Goal: Task Accomplishment & Management: Use online tool/utility

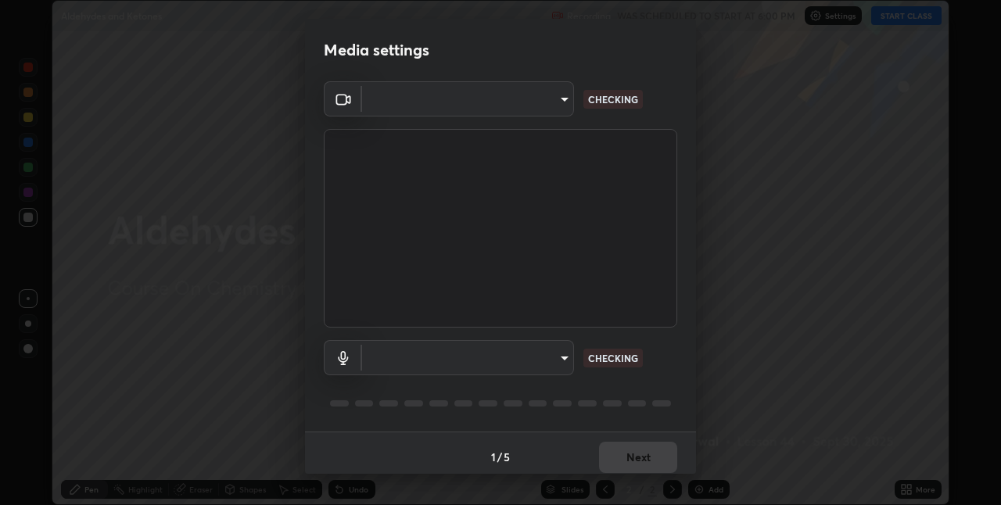
scroll to position [505, 1001]
type input "60fceefa1ff133a458e9dacb52b3a7761017f46870fbbe5b76b29231bfb8dda7"
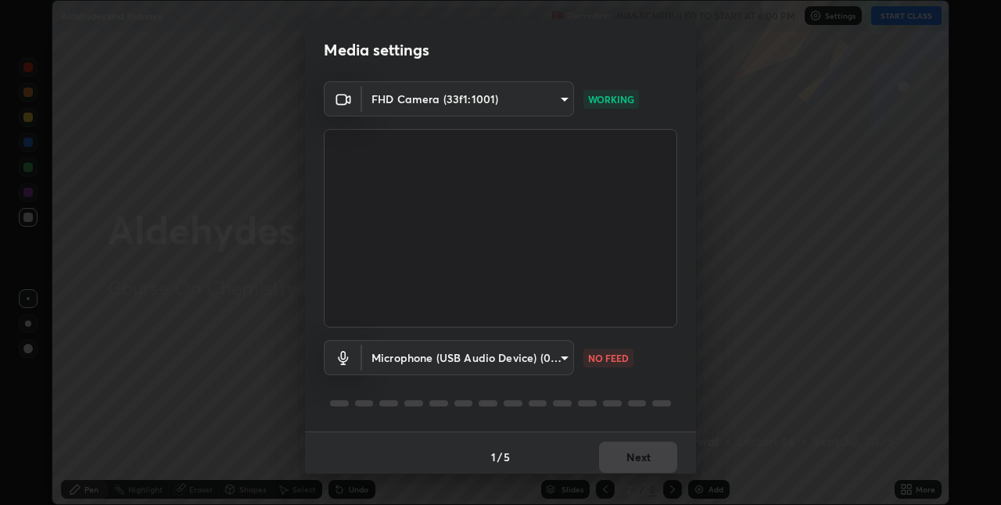
click at [497, 359] on body "Erase all Aldehydes and Ketones Recording WAS SCHEDULED TO START AT 6:00 PM Set…" at bounding box center [500, 252] width 1001 height 505
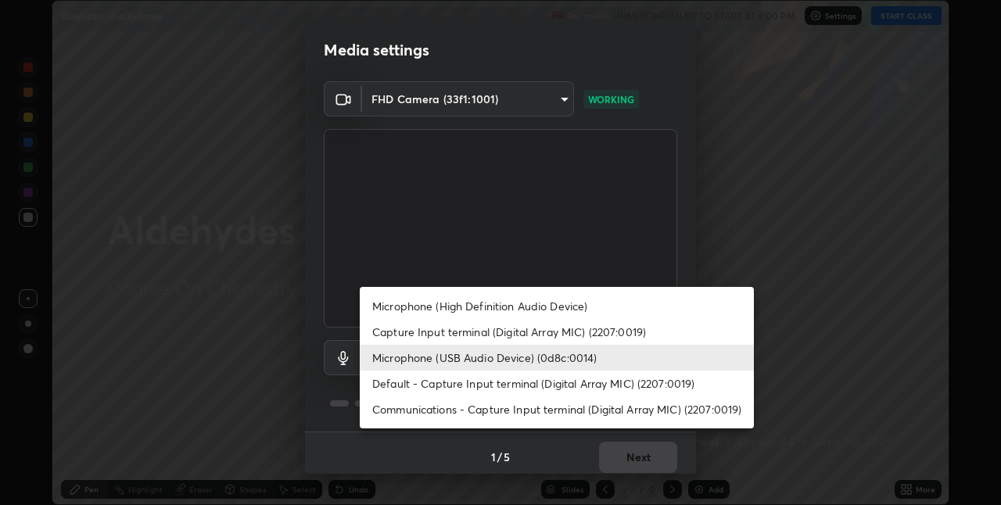
click at [458, 313] on li "Microphone (High Definition Audio Device)" at bounding box center [557, 306] width 394 height 26
type input "7879f95f04b817efe2416419bdfa336528df740dde017b4a102d7939b658dd51"
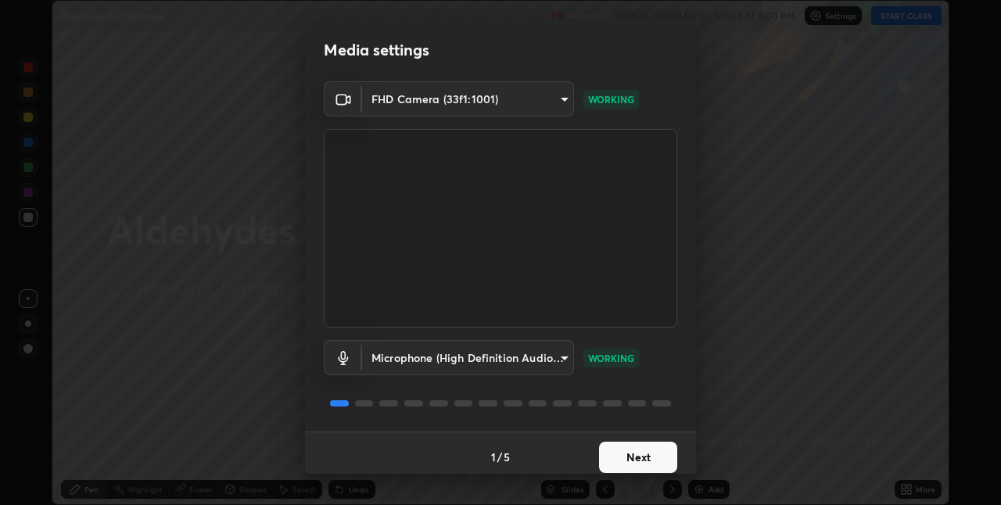
click at [625, 448] on button "Next" at bounding box center [638, 457] width 78 height 31
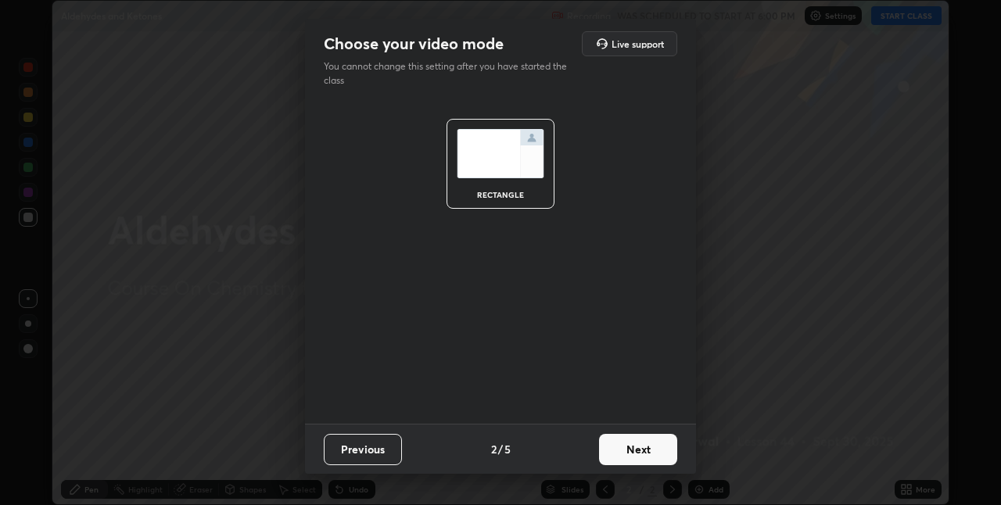
click at [636, 459] on button "Next" at bounding box center [638, 449] width 78 height 31
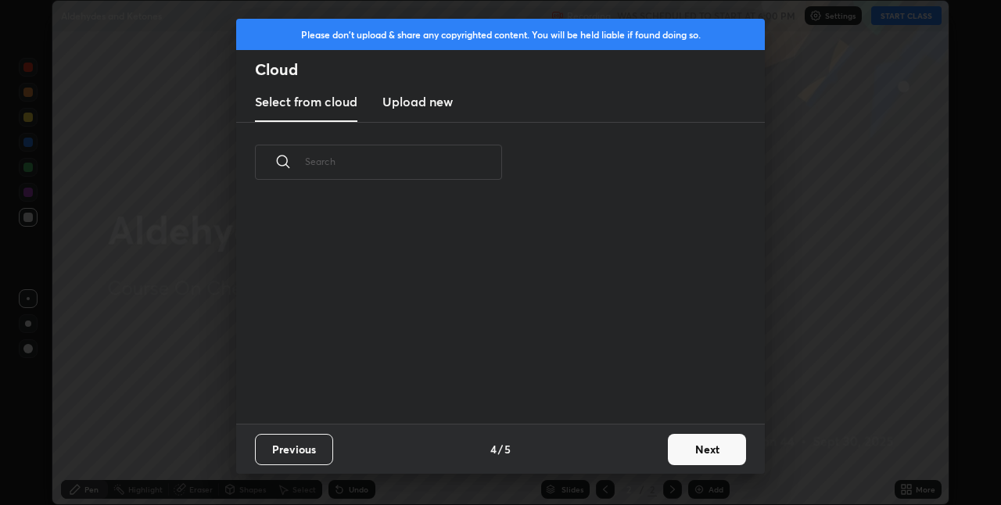
click at [691, 452] on button "Next" at bounding box center [707, 449] width 78 height 31
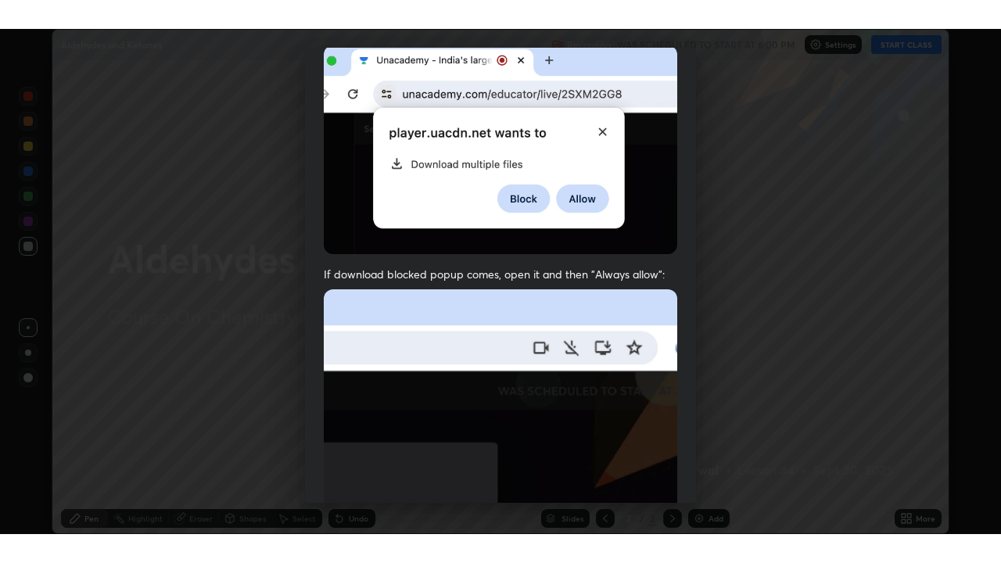
scroll to position [327, 0]
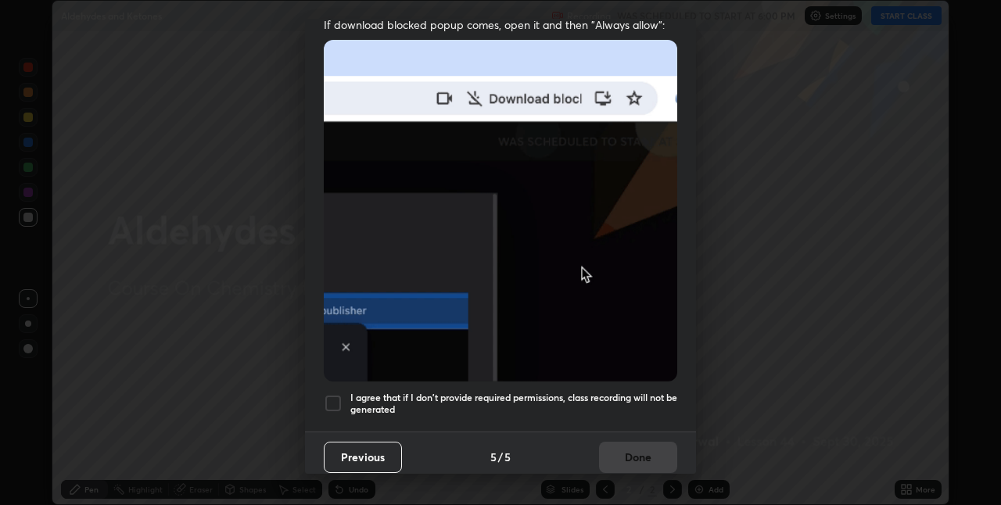
click at [587, 392] on h5 "I agree that if I don't provide required permissions, class recording will not …" at bounding box center [513, 404] width 327 height 24
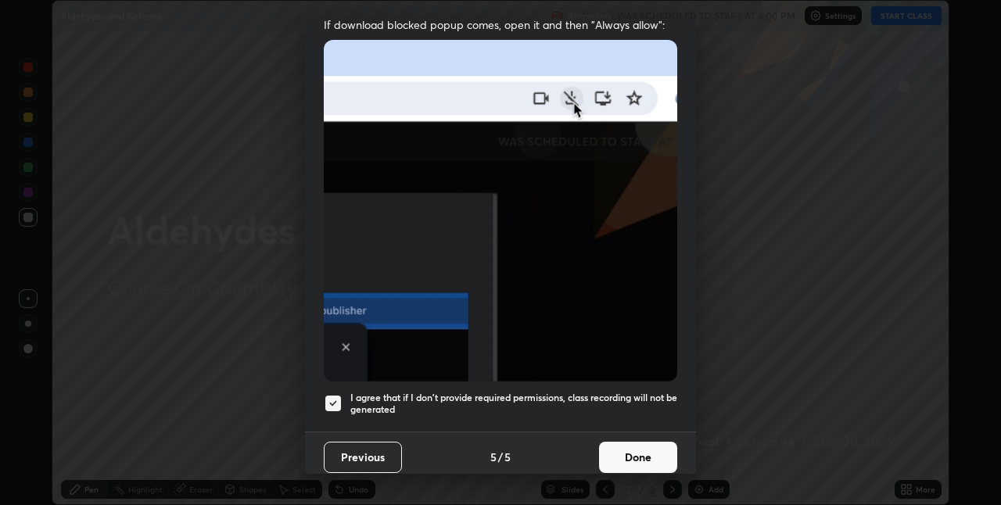
click at [619, 457] on button "Done" at bounding box center [638, 457] width 78 height 31
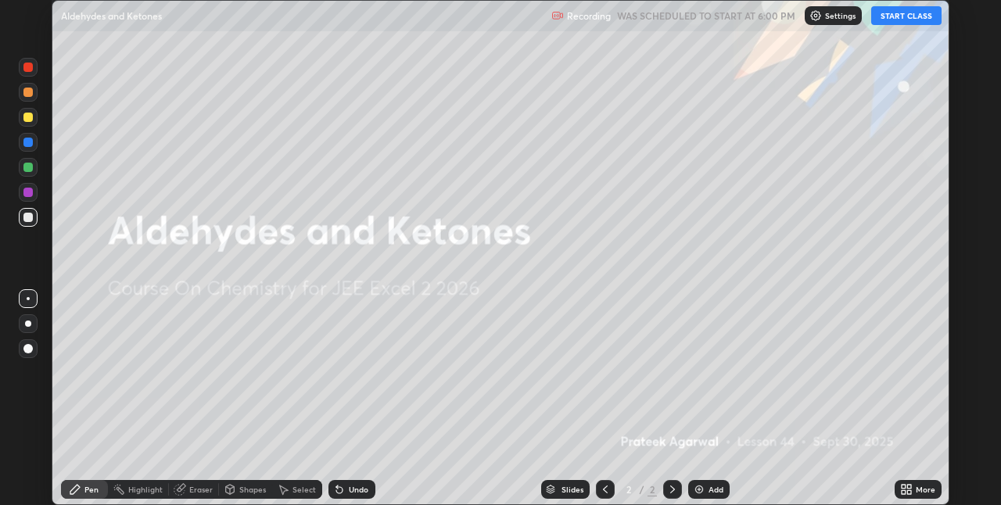
click at [891, 16] on button "START CLASS" at bounding box center [906, 15] width 70 height 19
click at [908, 492] on icon at bounding box center [909, 492] width 4 height 4
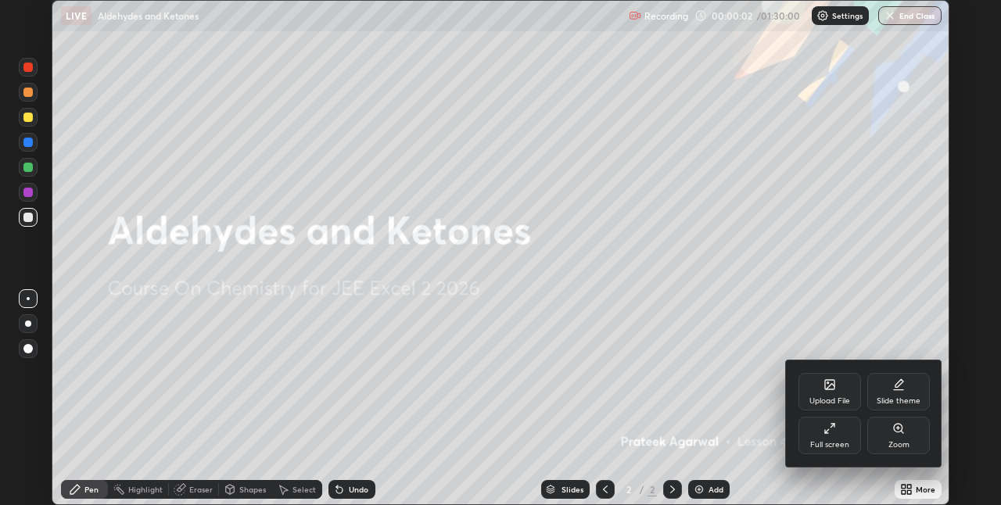
click at [840, 434] on div "Full screen" at bounding box center [829, 436] width 63 height 38
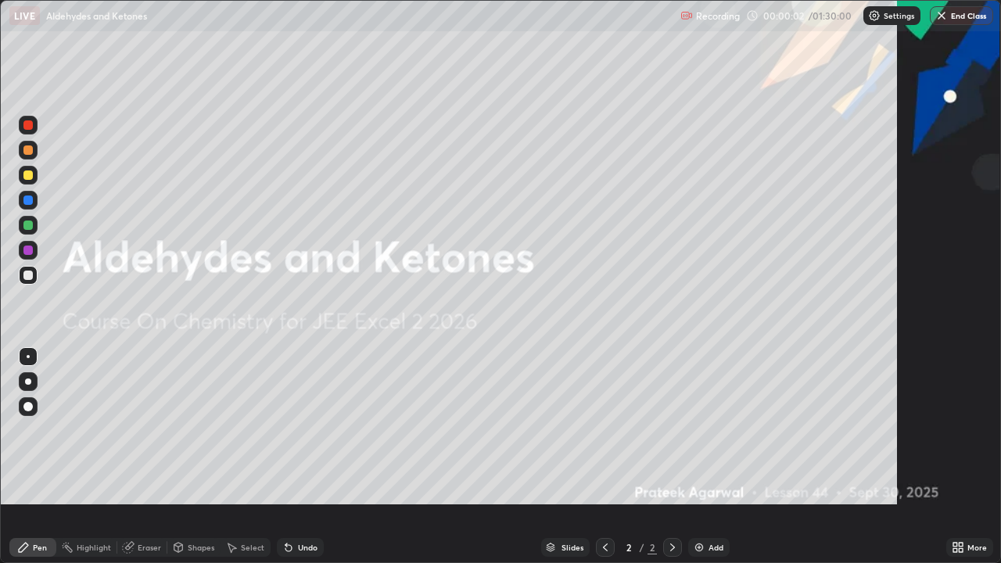
scroll to position [563, 1001]
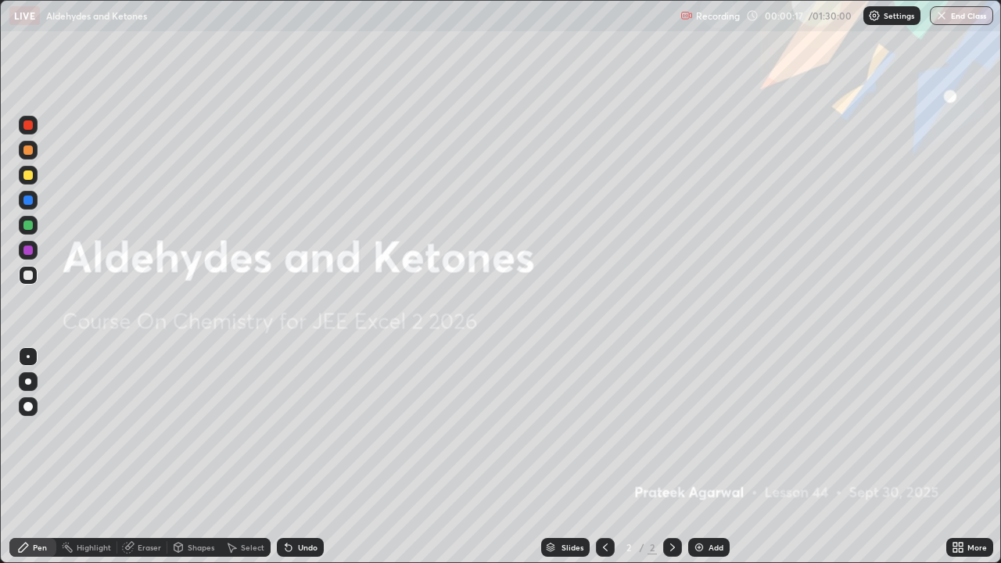
click at [717, 504] on div "Add" at bounding box center [715, 547] width 15 height 8
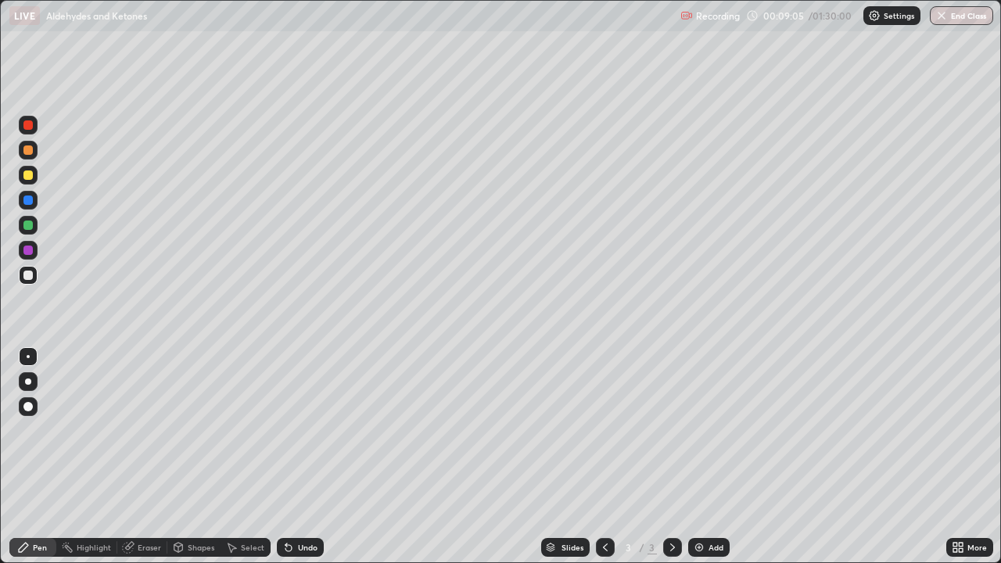
click at [711, 504] on div "Add" at bounding box center [715, 547] width 15 height 8
click at [298, 504] on div "Undo" at bounding box center [308, 547] width 20 height 8
click at [27, 221] on div at bounding box center [27, 224] width 9 height 9
click at [292, 504] on icon at bounding box center [288, 547] width 13 height 13
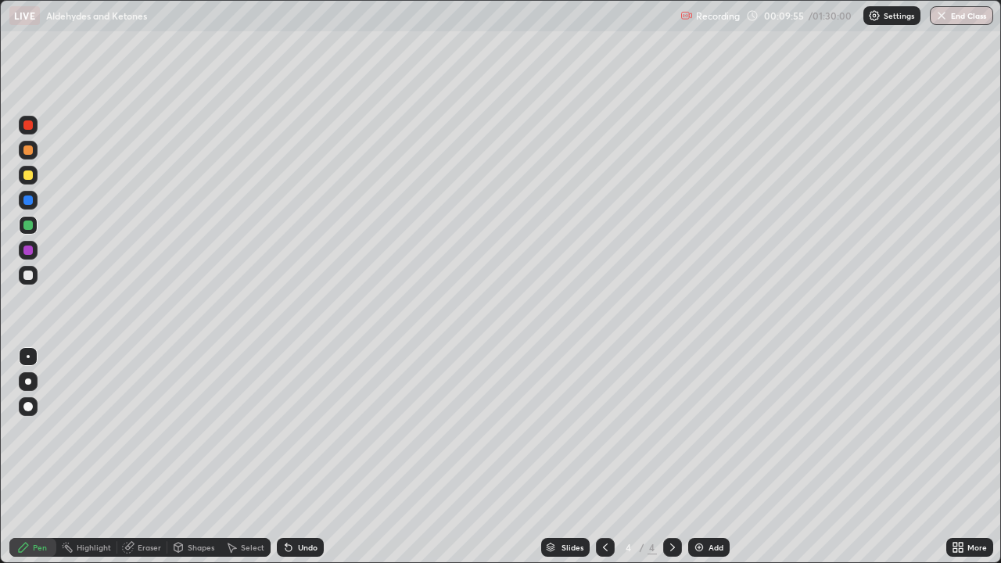
click at [292, 504] on icon at bounding box center [288, 547] width 13 height 13
click at [31, 196] on div at bounding box center [27, 199] width 9 height 9
click at [309, 504] on div "Undo" at bounding box center [300, 547] width 47 height 19
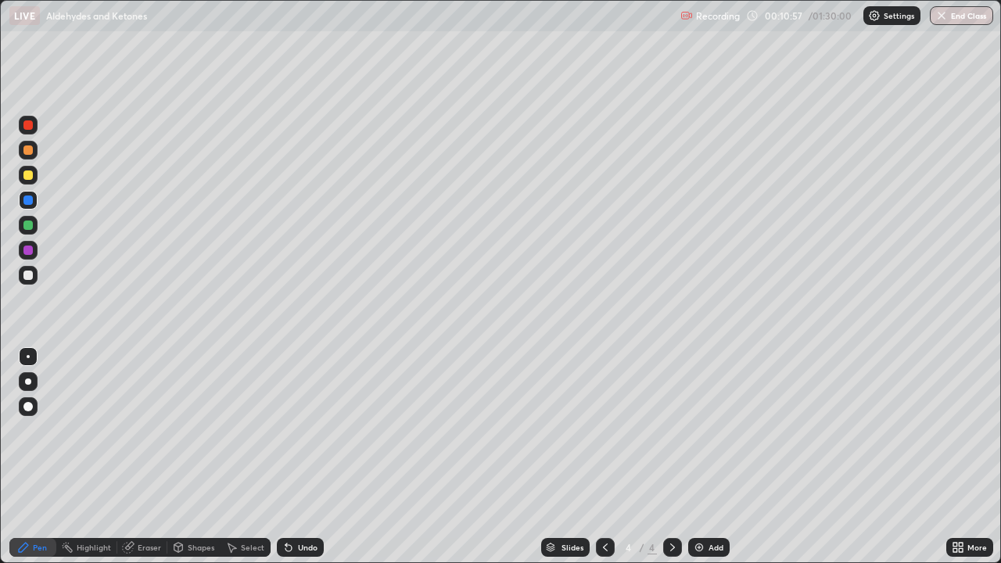
click at [102, 504] on div "Highlight" at bounding box center [94, 547] width 34 height 8
click at [706, 504] on div "Add" at bounding box center [708, 547] width 41 height 19
click at [45, 504] on div "Pen" at bounding box center [32, 547] width 47 height 19
click at [248, 504] on div "Select" at bounding box center [252, 547] width 23 height 8
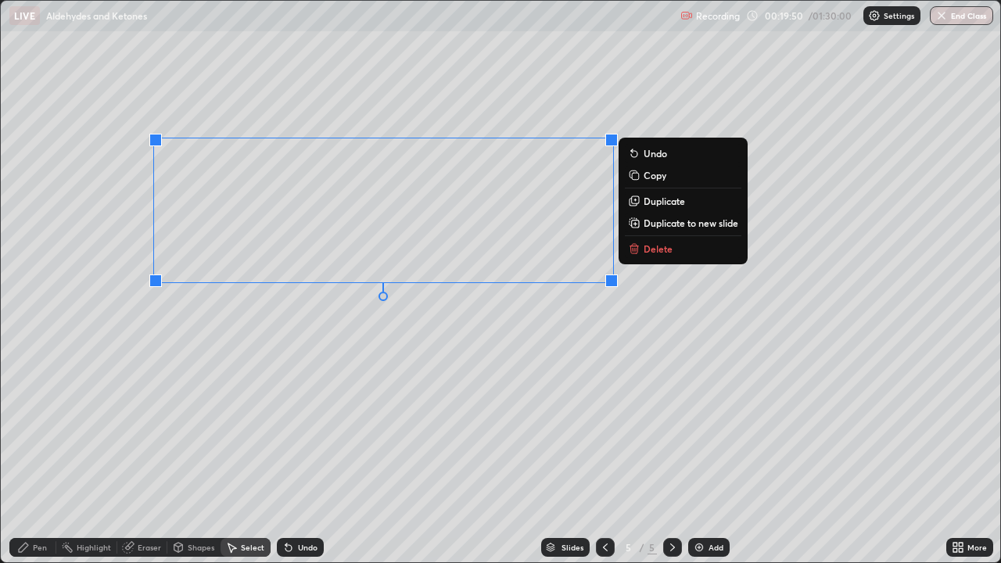
click at [677, 250] on button "Delete" at bounding box center [683, 248] width 116 height 19
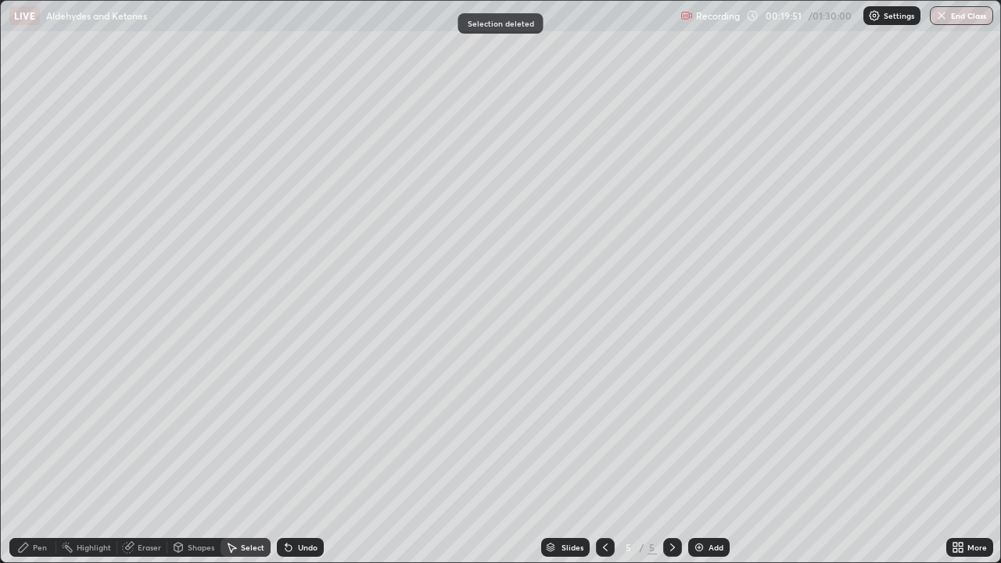
click at [602, 504] on icon at bounding box center [605, 547] width 13 height 13
click at [671, 504] on icon at bounding box center [672, 547] width 13 height 13
click at [34, 504] on div "Pen" at bounding box center [40, 547] width 14 height 8
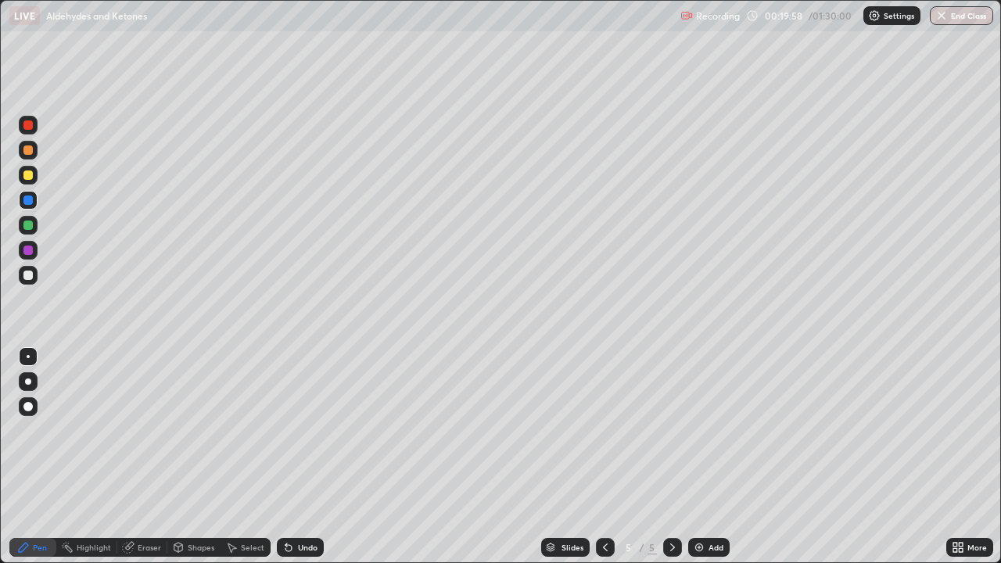
click at [33, 275] on div at bounding box center [28, 275] width 19 height 19
click at [290, 504] on icon at bounding box center [288, 547] width 13 height 13
click at [291, 504] on icon at bounding box center [288, 547] width 13 height 13
click at [30, 225] on div at bounding box center [27, 224] width 9 height 9
click at [303, 504] on div "Undo" at bounding box center [308, 547] width 20 height 8
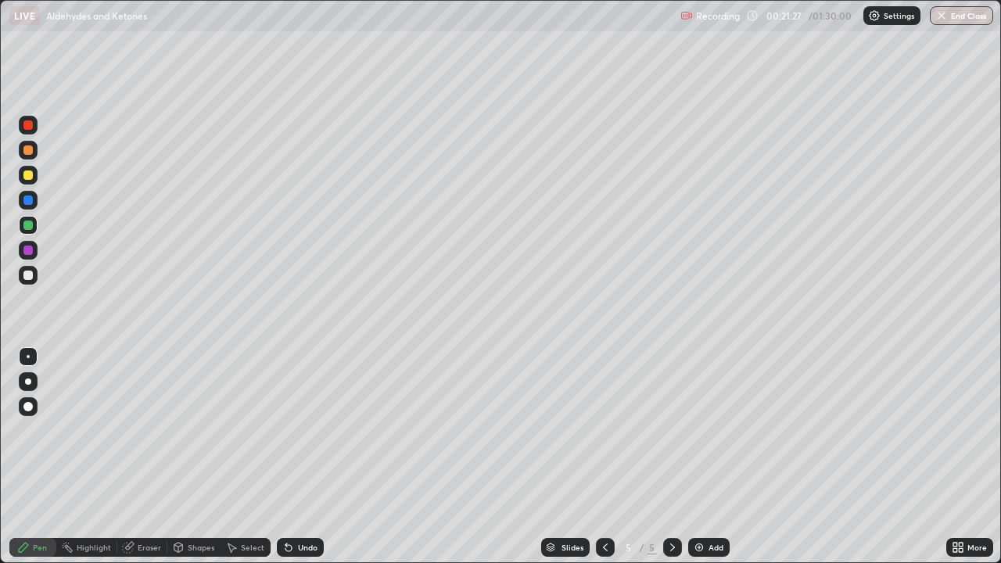
click at [295, 504] on div "Undo" at bounding box center [300, 547] width 47 height 19
click at [720, 504] on div "Add" at bounding box center [715, 547] width 15 height 8
click at [29, 276] on div at bounding box center [27, 274] width 9 height 9
click at [710, 504] on div "Add" at bounding box center [715, 547] width 15 height 8
click at [298, 504] on div "Undo" at bounding box center [308, 547] width 20 height 8
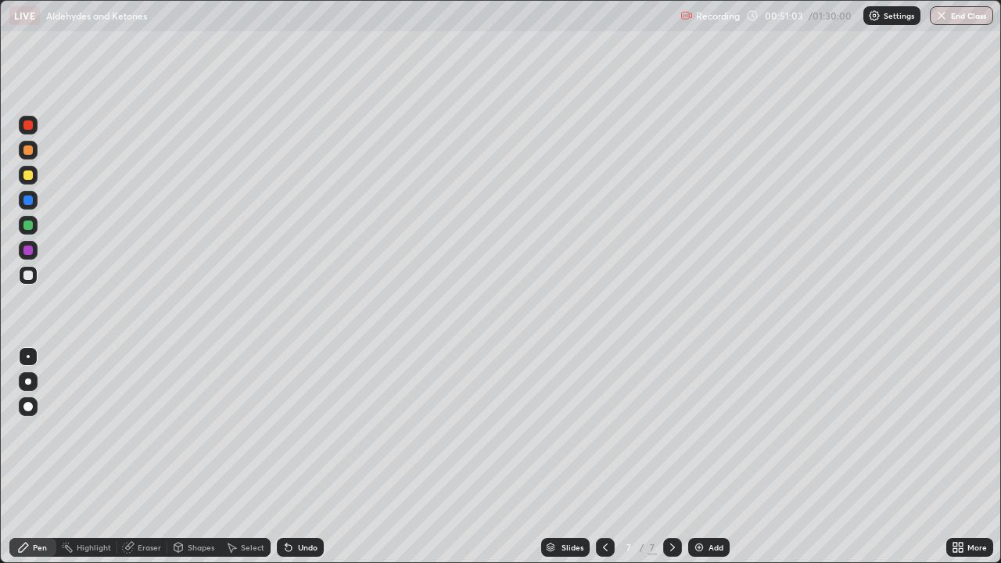
click at [704, 504] on div "Add" at bounding box center [708, 547] width 41 height 19
click at [185, 504] on div "Shapes" at bounding box center [193, 547] width 53 height 19
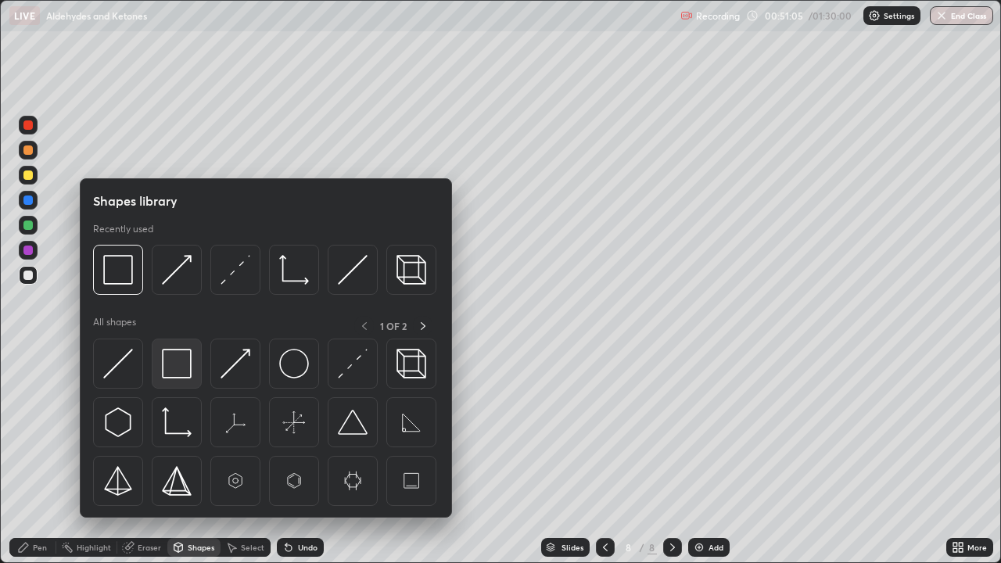
click at [180, 369] on img at bounding box center [177, 364] width 30 height 30
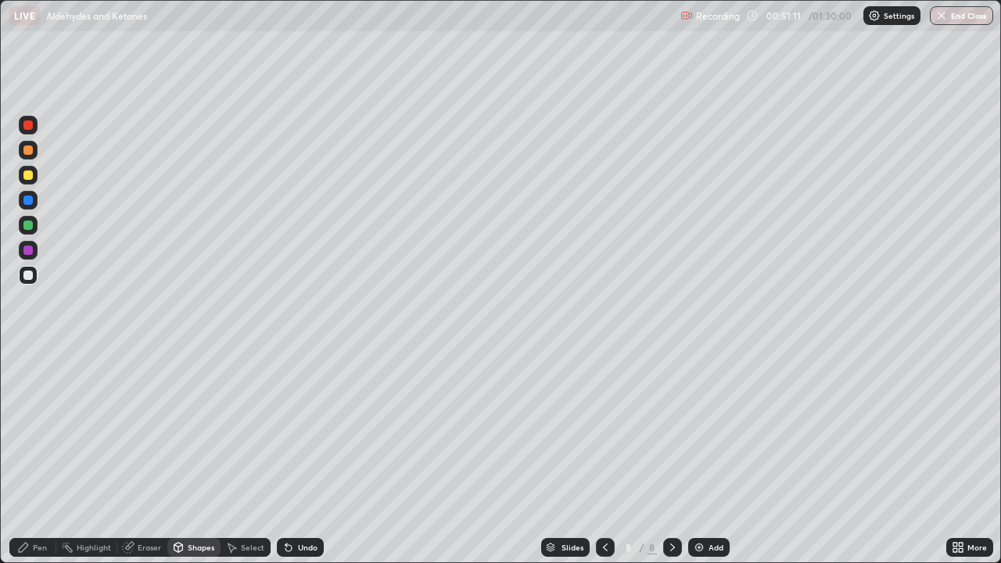
click at [191, 504] on div "Shapes" at bounding box center [201, 547] width 27 height 8
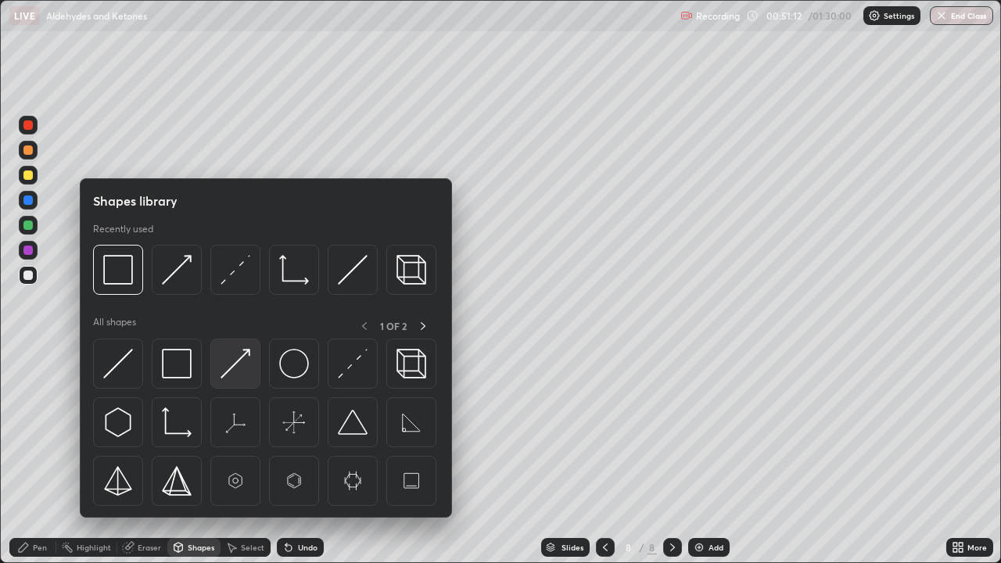
click at [238, 362] on img at bounding box center [235, 364] width 30 height 30
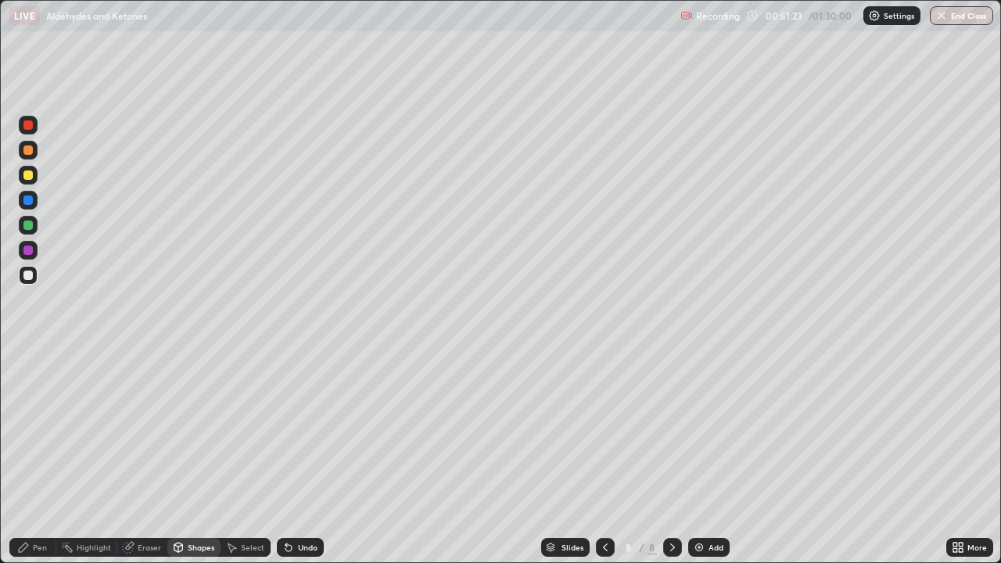
click at [45, 504] on div "Pen" at bounding box center [40, 547] width 14 height 8
click at [298, 504] on div "Undo" at bounding box center [308, 547] width 20 height 8
click at [299, 504] on div "Undo" at bounding box center [300, 547] width 47 height 19
click at [103, 504] on div "Highlight" at bounding box center [94, 547] width 34 height 8
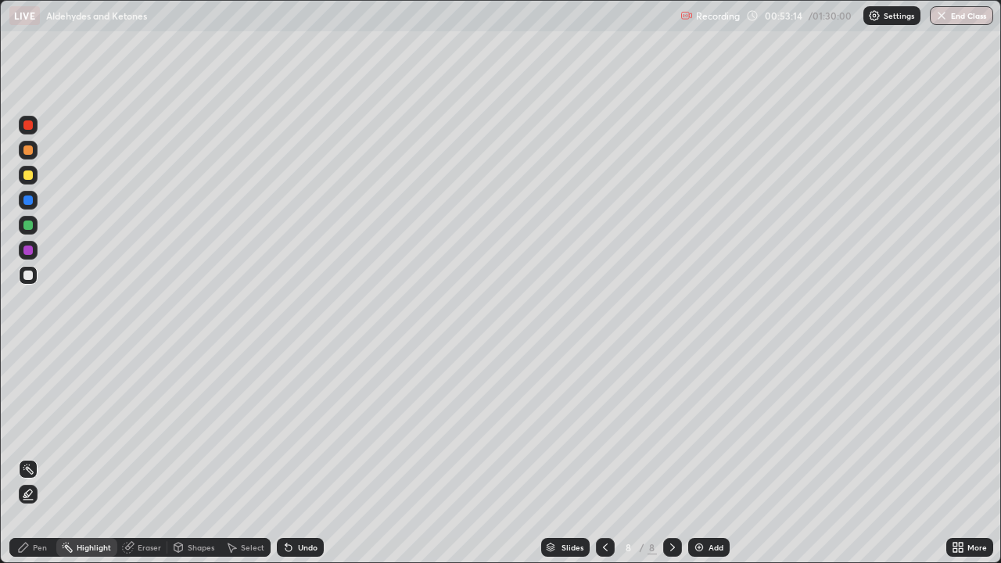
click at [711, 504] on div "Add" at bounding box center [715, 547] width 15 height 8
click at [48, 504] on div "Pen" at bounding box center [32, 547] width 47 height 31
click at [299, 504] on div "Undo" at bounding box center [308, 547] width 20 height 8
click at [153, 504] on div "Eraser" at bounding box center [149, 547] width 23 height 8
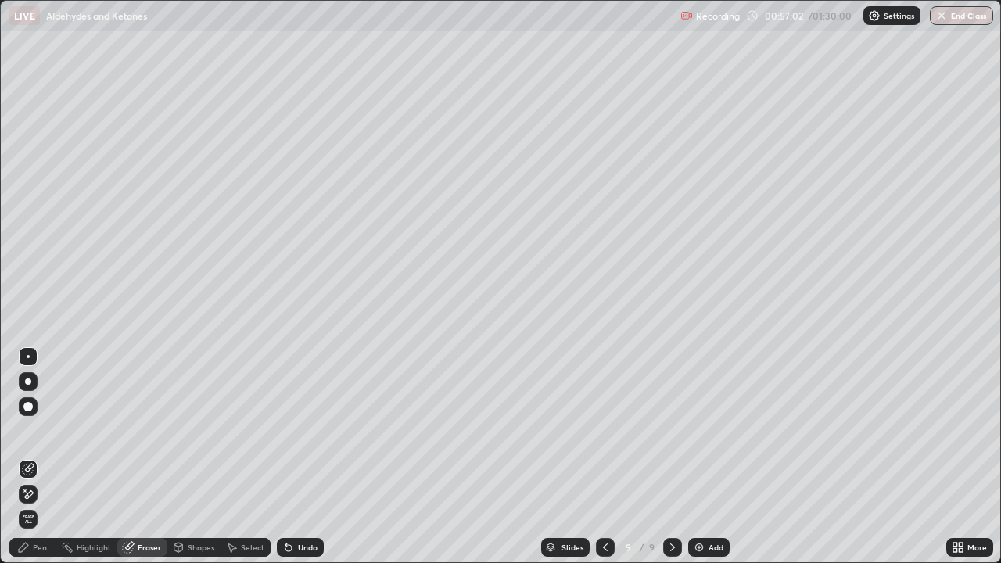
click at [45, 504] on div "Pen" at bounding box center [40, 547] width 14 height 8
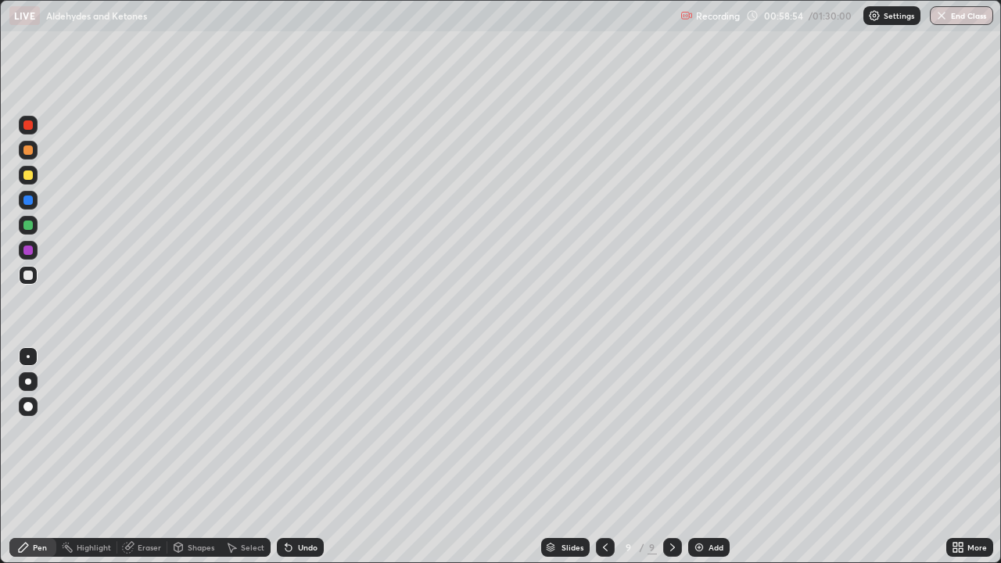
click at [718, 504] on div "Add" at bounding box center [715, 547] width 15 height 8
click at [156, 504] on div "Eraser" at bounding box center [149, 547] width 23 height 8
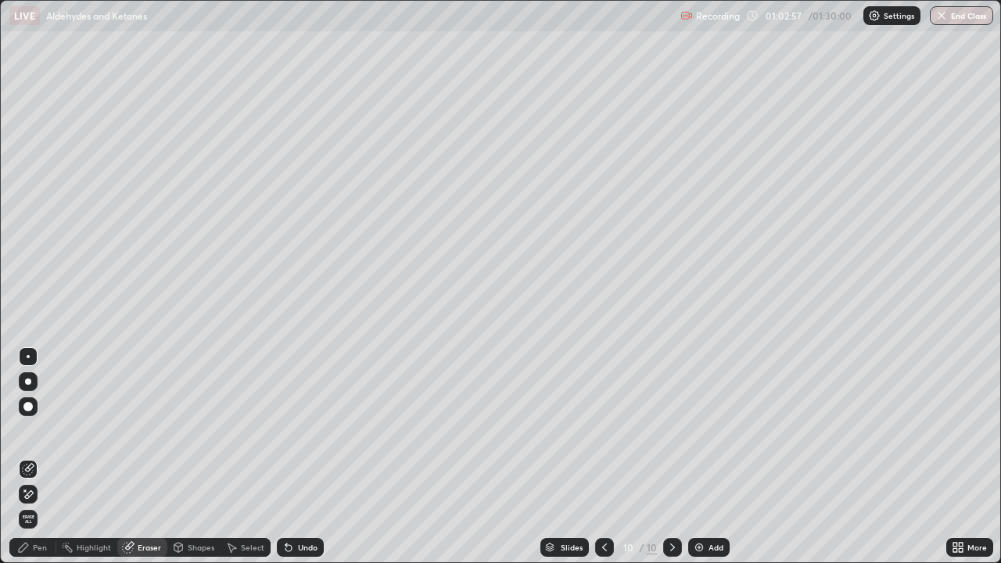
click at [42, 504] on div "Pen" at bounding box center [40, 547] width 14 height 8
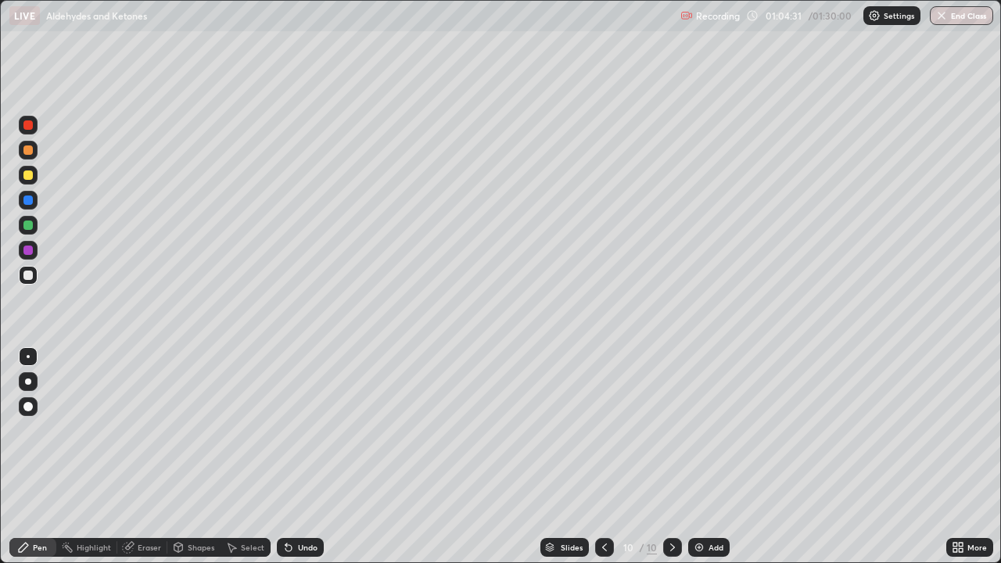
click at [87, 504] on div "Highlight" at bounding box center [86, 547] width 61 height 19
click at [707, 504] on div "Add" at bounding box center [708, 547] width 41 height 19
click at [44, 504] on div "Pen" at bounding box center [32, 547] width 47 height 19
click at [36, 271] on div at bounding box center [28, 275] width 19 height 19
click at [310, 504] on div "Undo" at bounding box center [308, 547] width 20 height 8
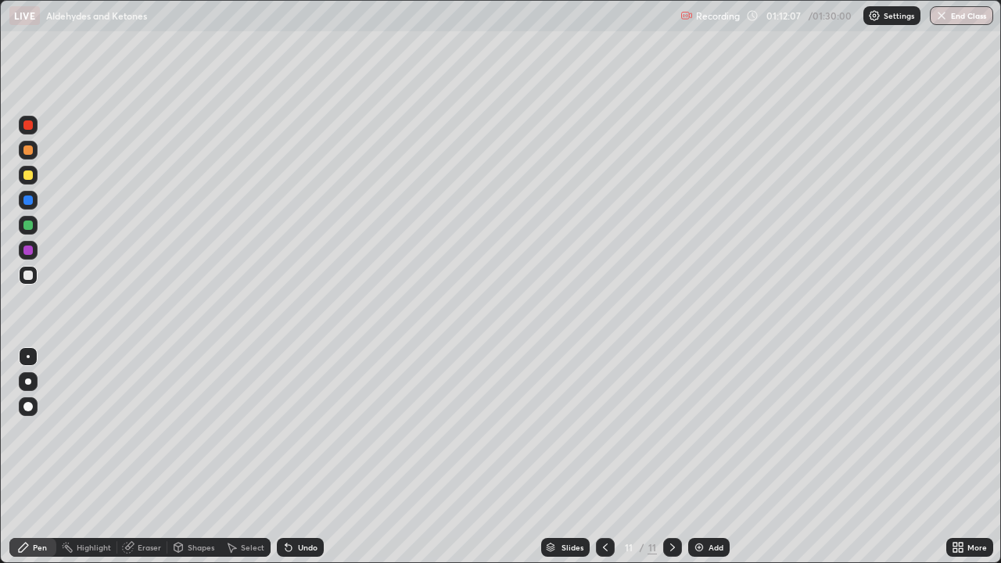
click at [310, 504] on div "Undo" at bounding box center [308, 547] width 20 height 8
click at [723, 504] on div "Add" at bounding box center [708, 547] width 41 height 19
click at [601, 504] on icon at bounding box center [605, 547] width 13 height 13
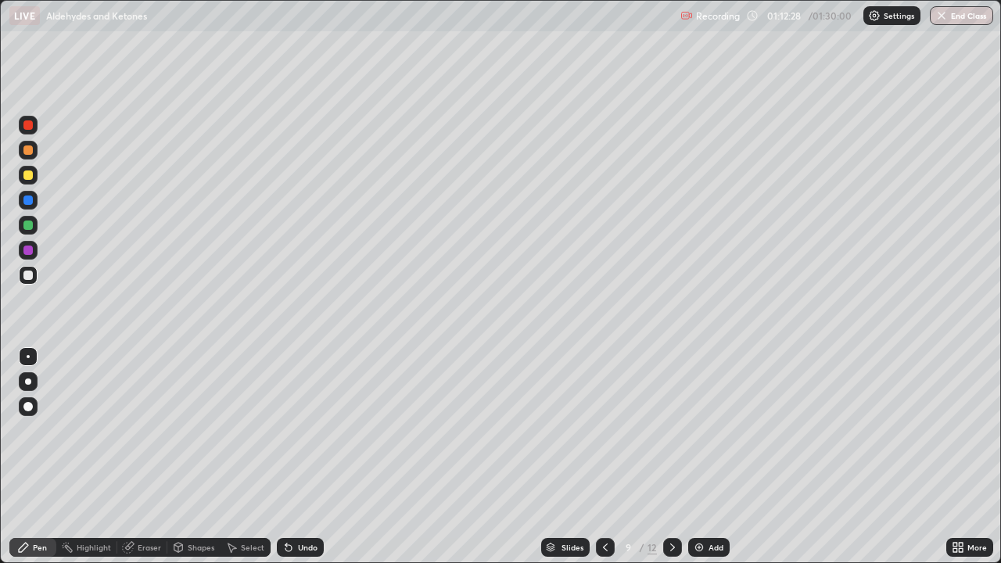
click at [668, 504] on icon at bounding box center [672, 547] width 13 height 13
click at [671, 504] on icon at bounding box center [672, 547] width 13 height 13
click at [677, 504] on icon at bounding box center [672, 547] width 13 height 13
click at [721, 504] on div "Add" at bounding box center [715, 547] width 15 height 8
click at [35, 231] on div at bounding box center [28, 225] width 19 height 19
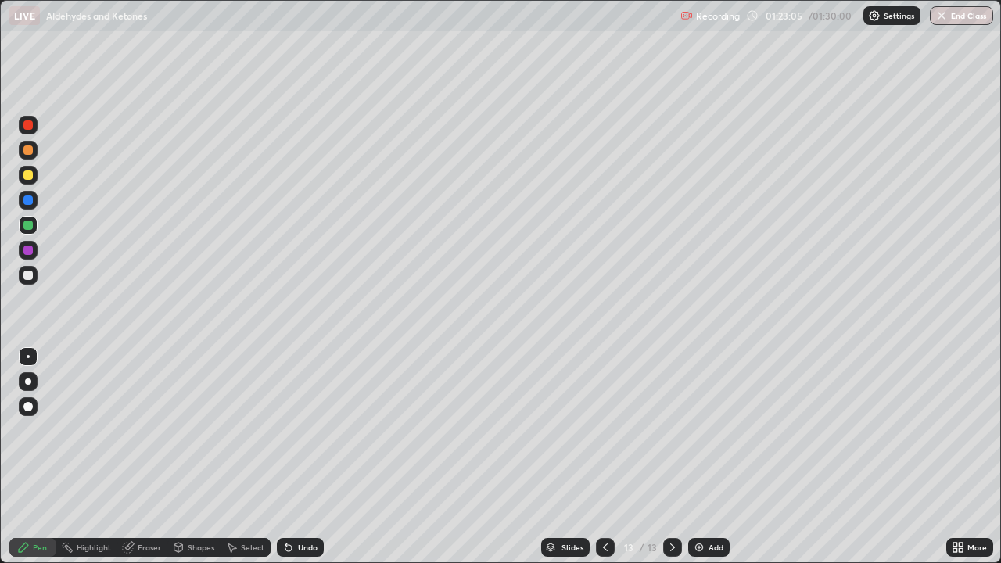
click at [28, 198] on div at bounding box center [27, 199] width 9 height 9
click at [32, 250] on div at bounding box center [27, 249] width 9 height 9
click at [150, 504] on div "Eraser" at bounding box center [149, 547] width 23 height 8
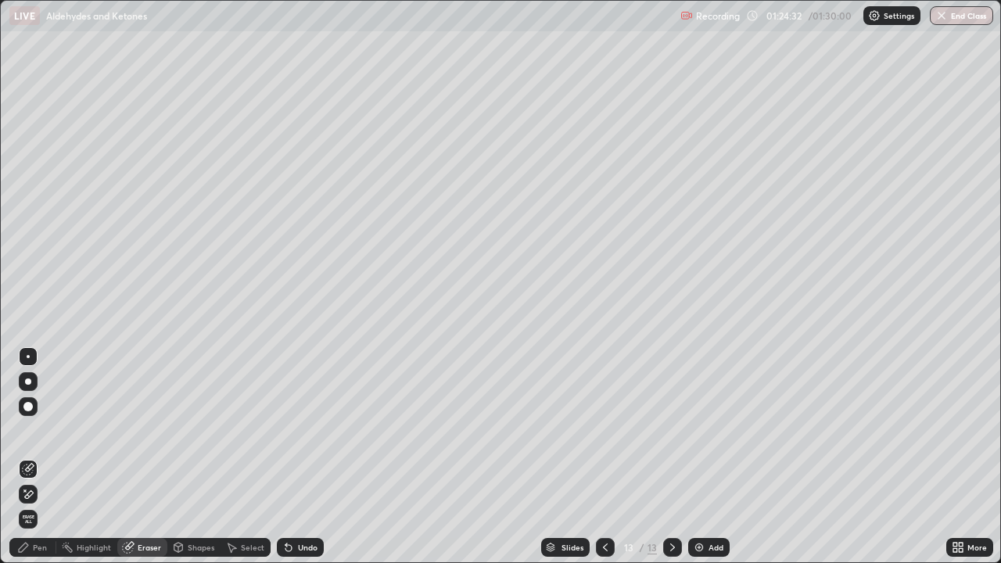
click at [46, 504] on div "Pen" at bounding box center [40, 547] width 14 height 8
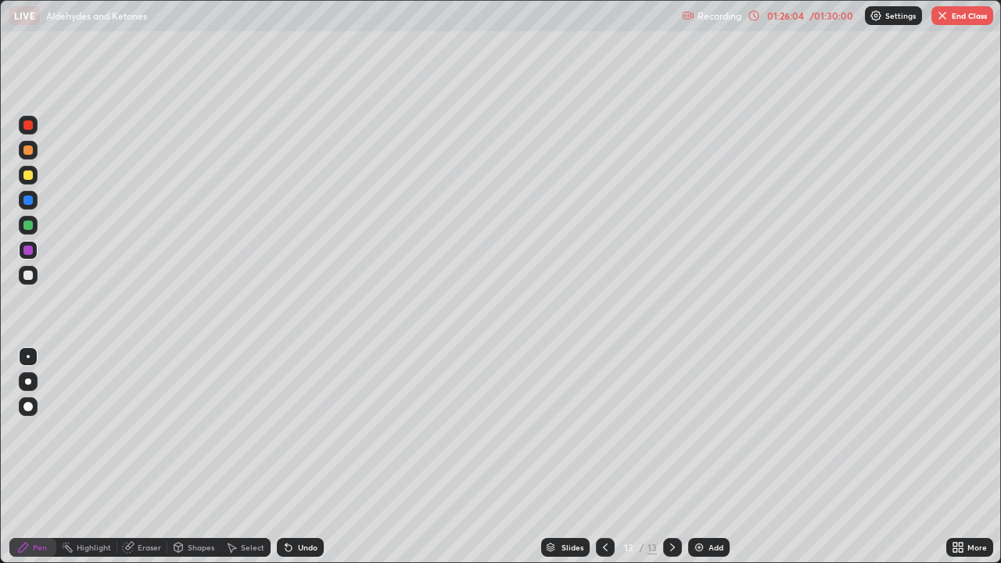
click at [955, 17] on button "End Class" at bounding box center [962, 15] width 62 height 19
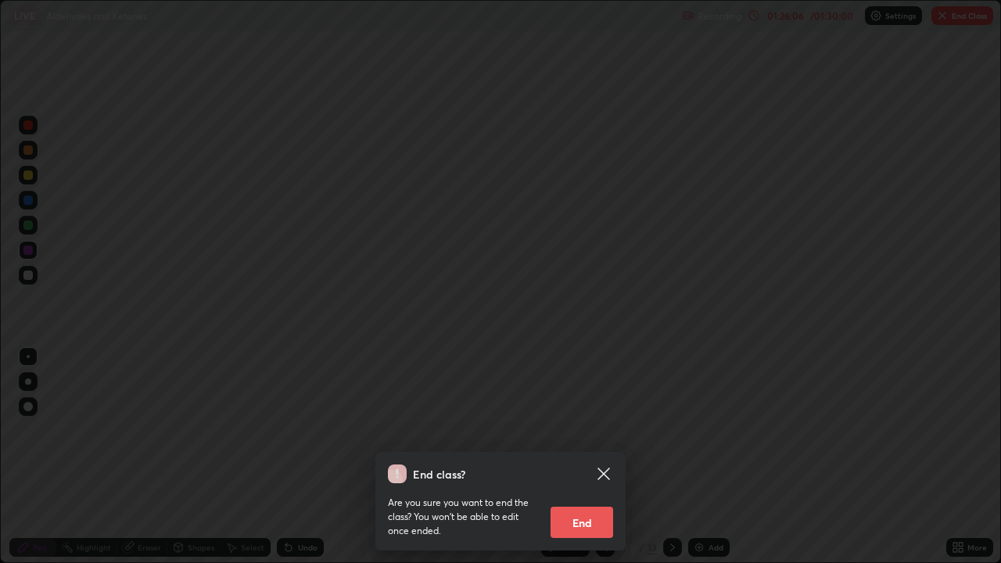
click at [600, 504] on button "End" at bounding box center [581, 522] width 63 height 31
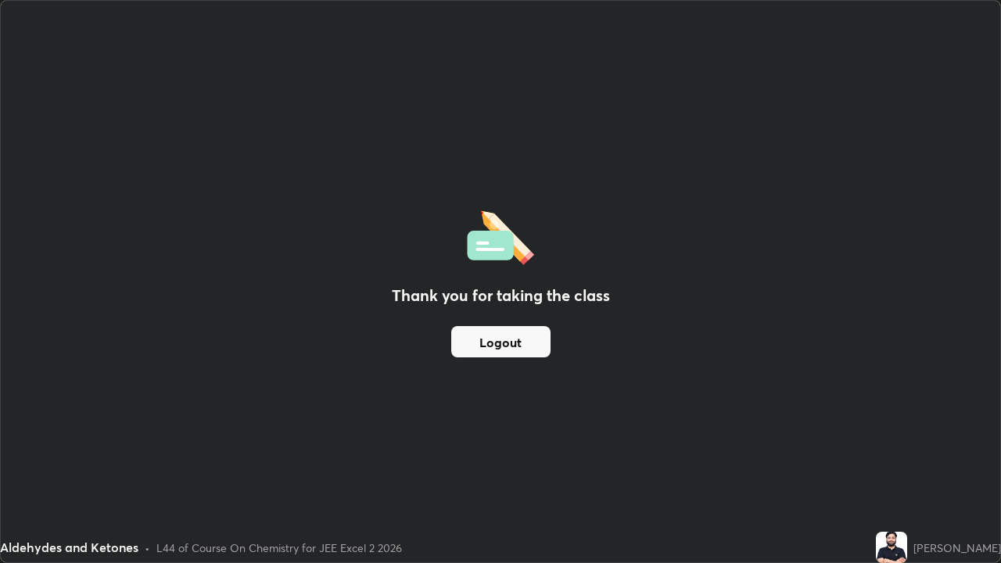
click at [535, 342] on button "Logout" at bounding box center [500, 341] width 99 height 31
